Goal: Task Accomplishment & Management: Use online tool/utility

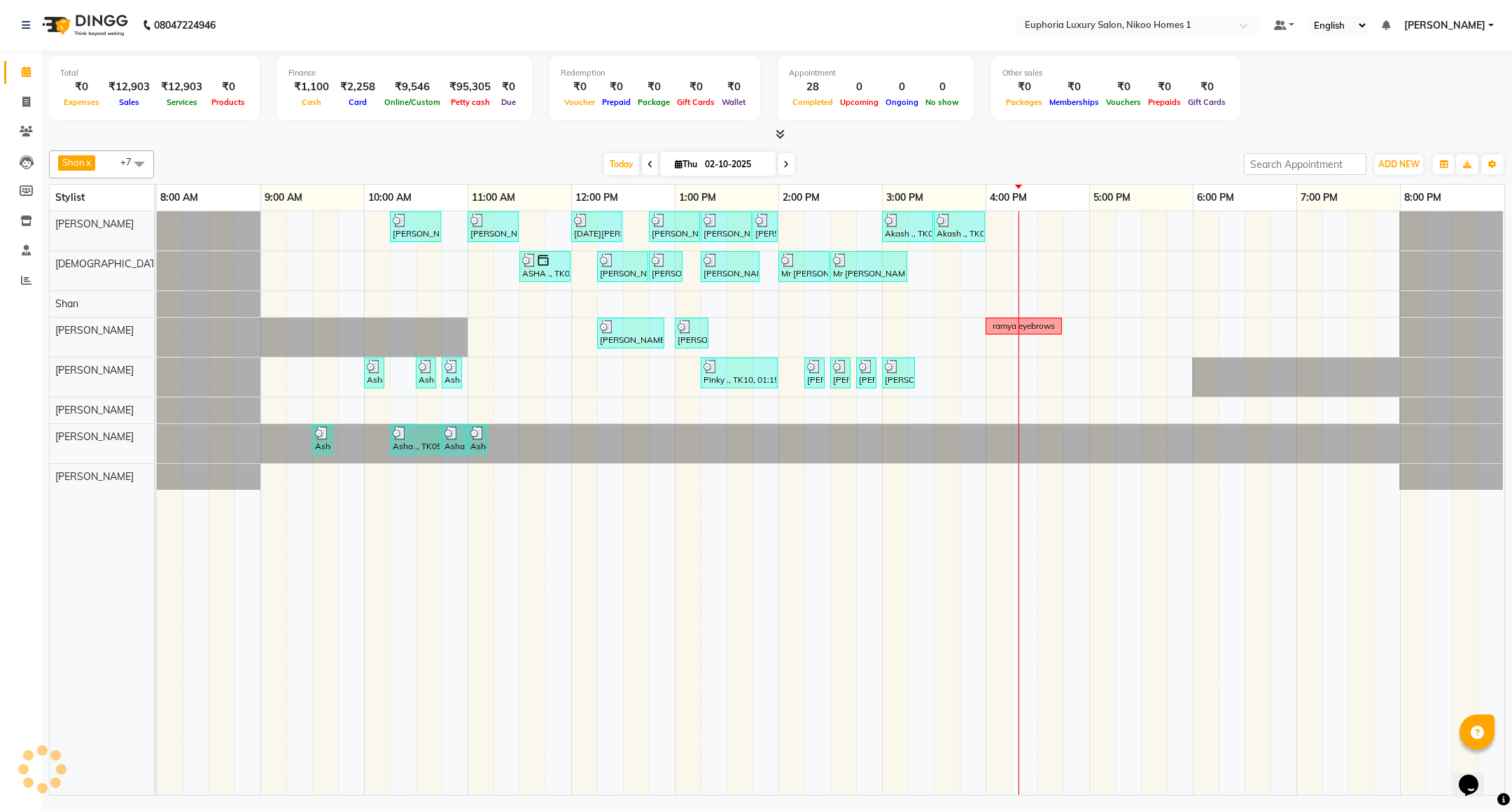
click at [139, 158] on span at bounding box center [139, 164] width 28 height 27
click at [93, 339] on div "Farhan" at bounding box center [101, 346] width 90 height 15
checkbox input "true"
